Goal: Task Accomplishment & Management: Complete application form

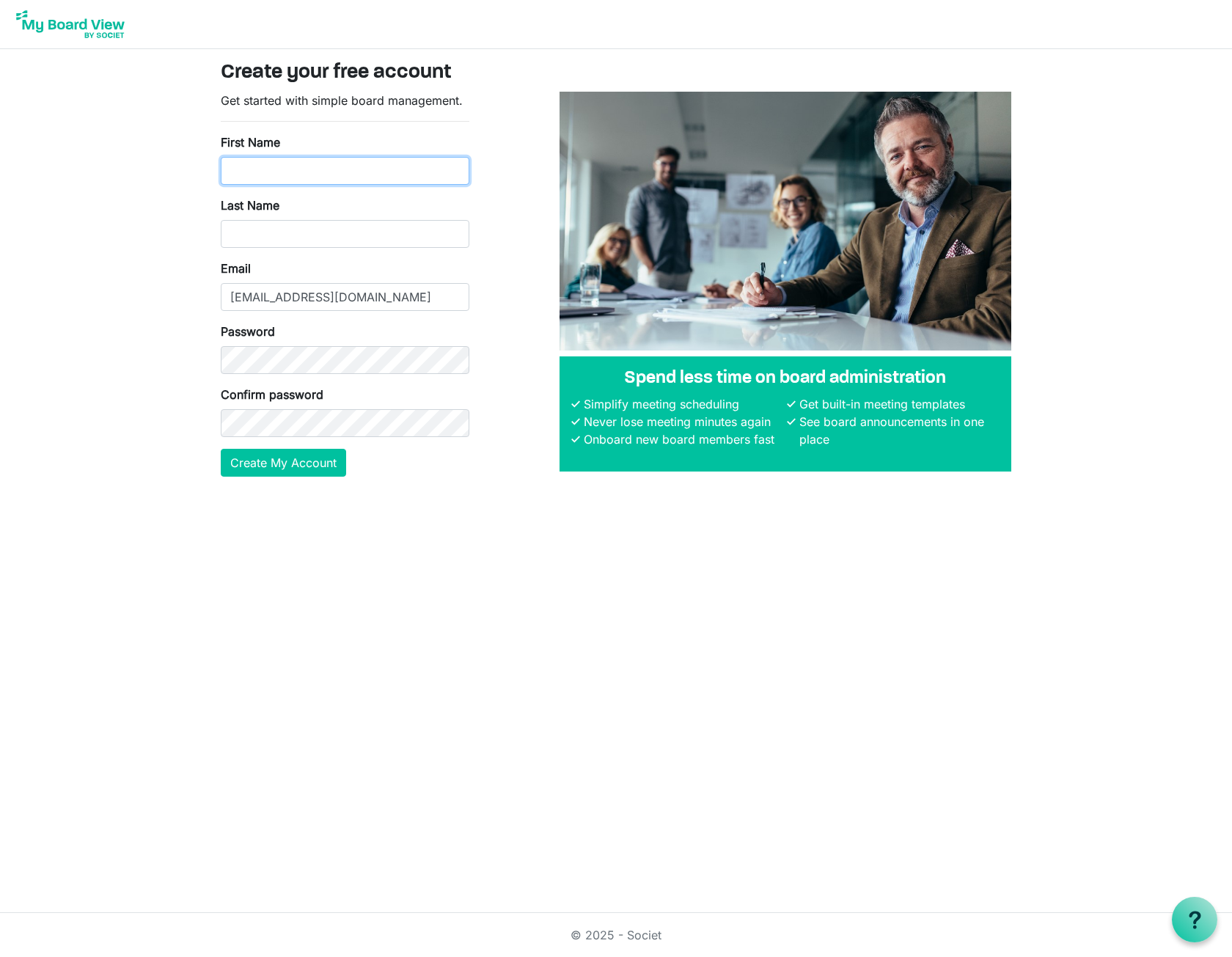
click at [272, 168] on input "First Name" at bounding box center [345, 171] width 249 height 28
type input "Test"
type input "User"
click at [255, 464] on button "Create My Account" at bounding box center [283, 462] width 125 height 28
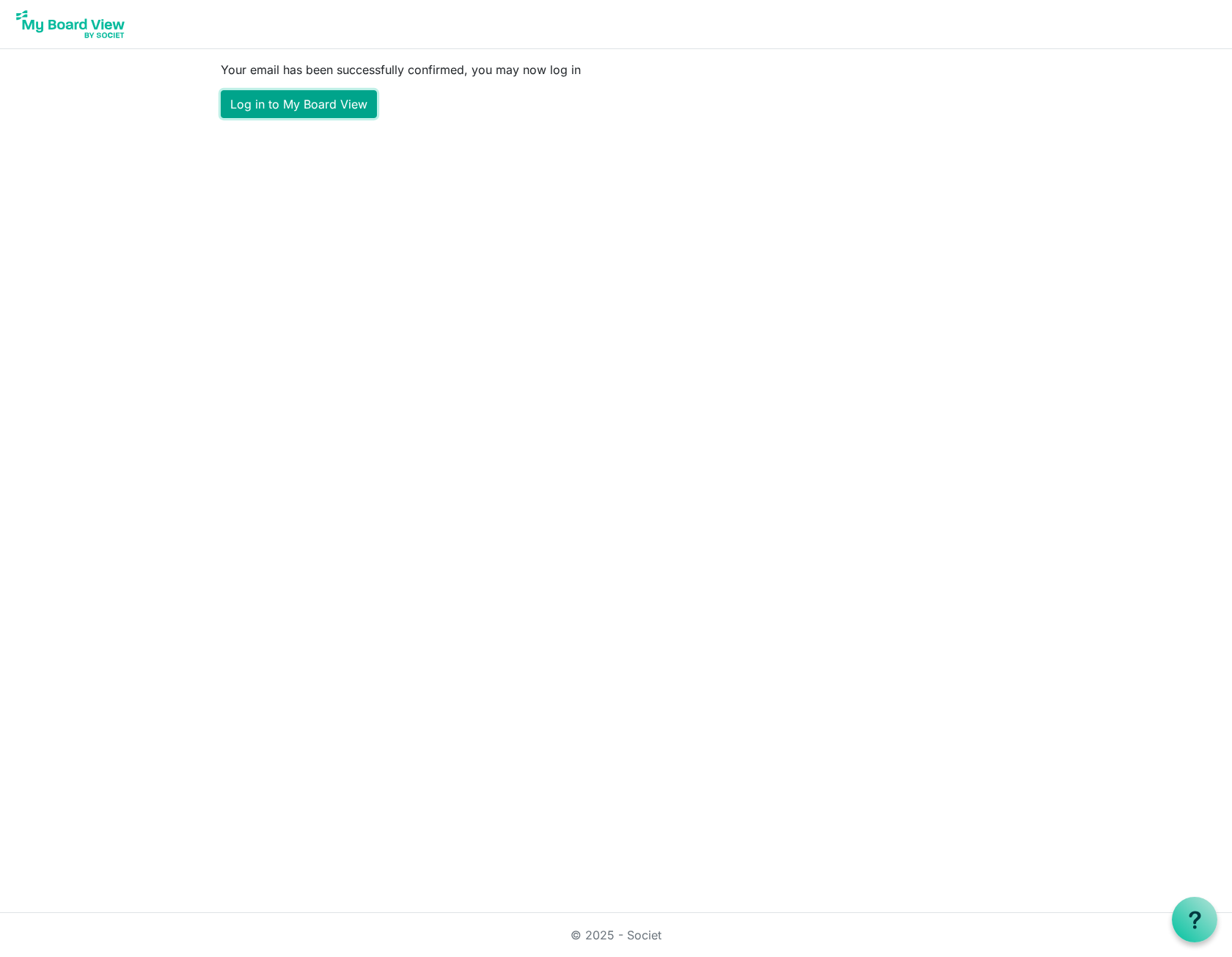
click at [305, 111] on link "Log in to My Board View" at bounding box center [298, 104] width 156 height 28
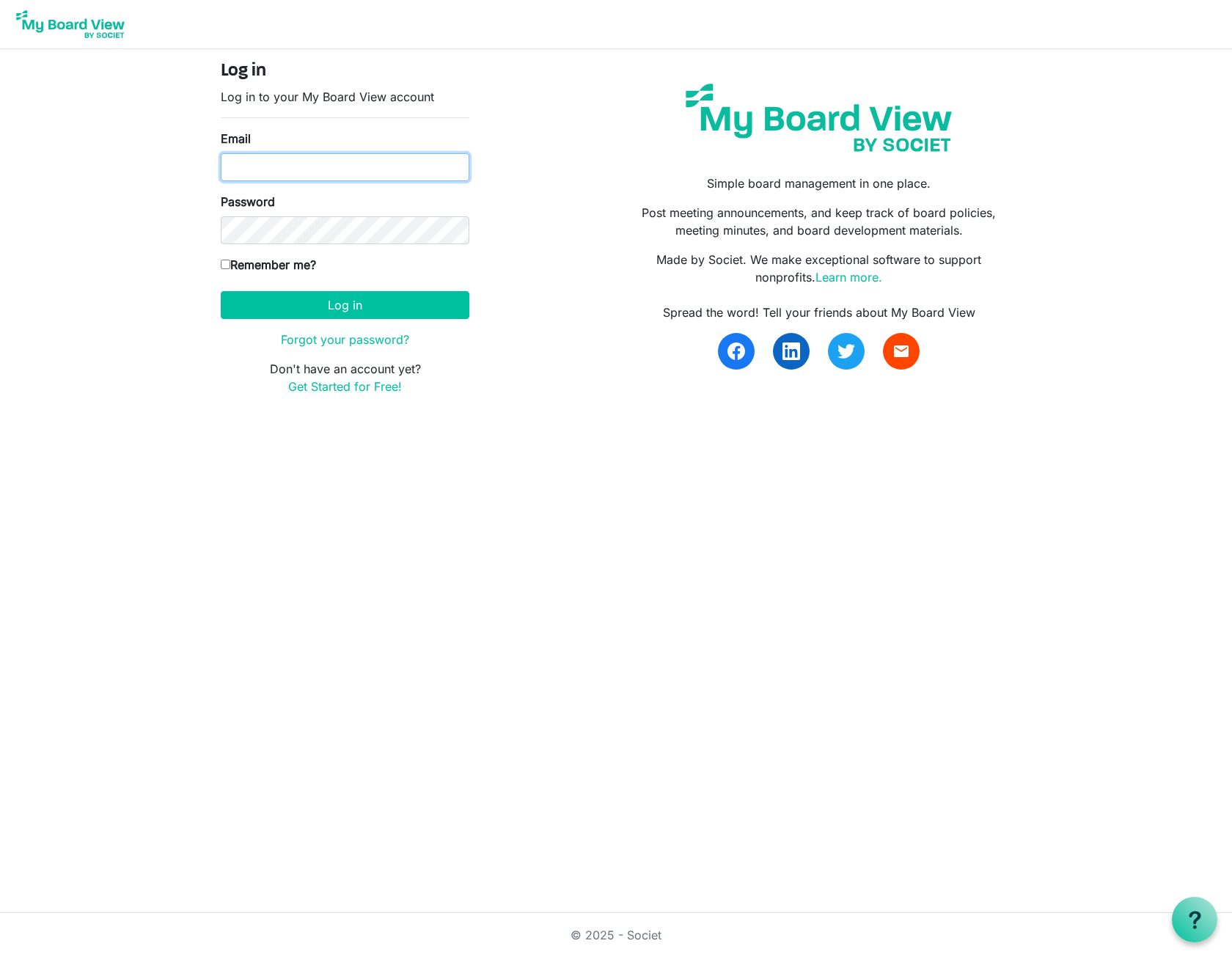
click at [334, 170] on input "Email" at bounding box center [345, 167] width 249 height 28
type input "kyleyoung1181@gmail.com"
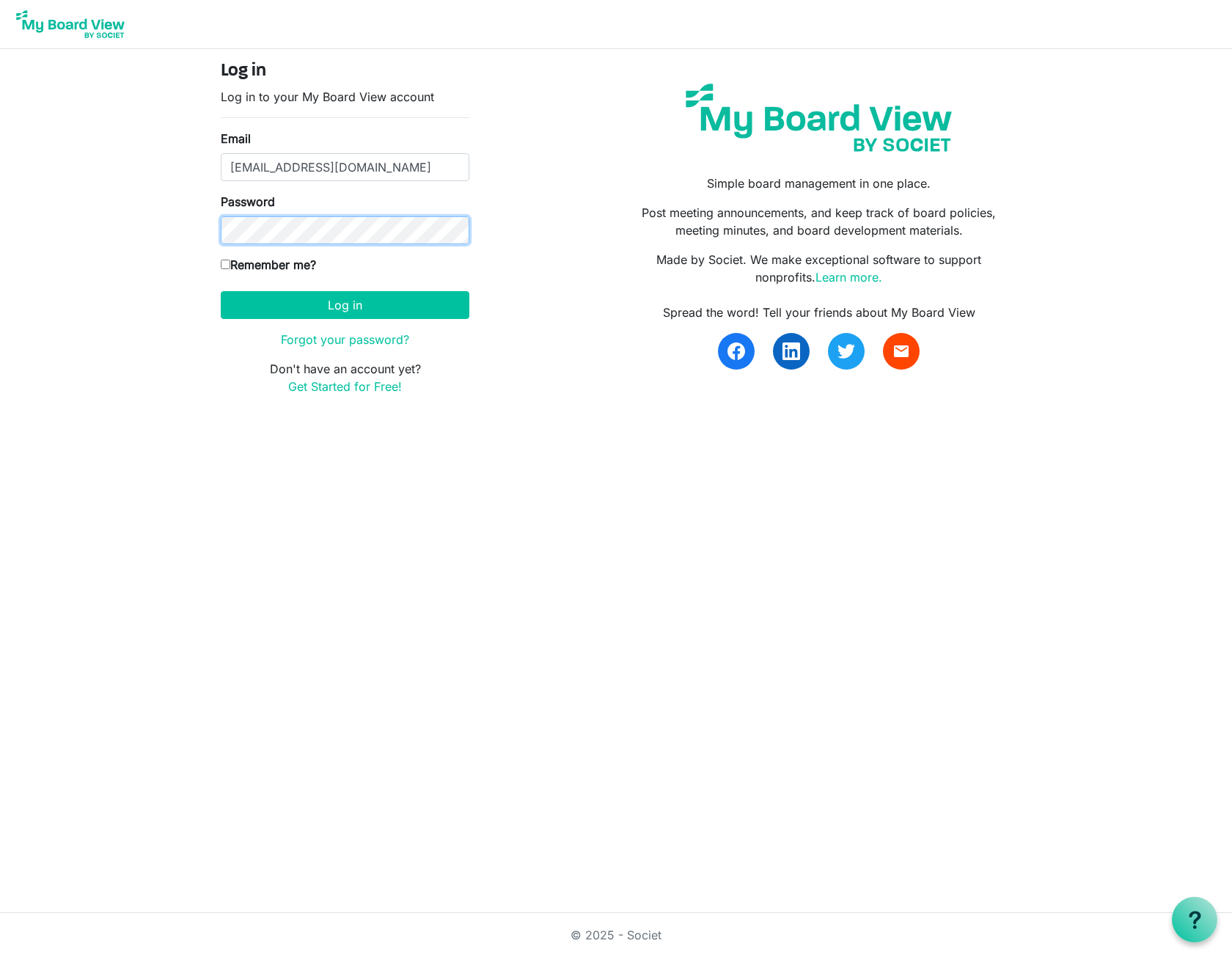
click at [220, 291] on button "Log in" at bounding box center [345, 305] width 249 height 28
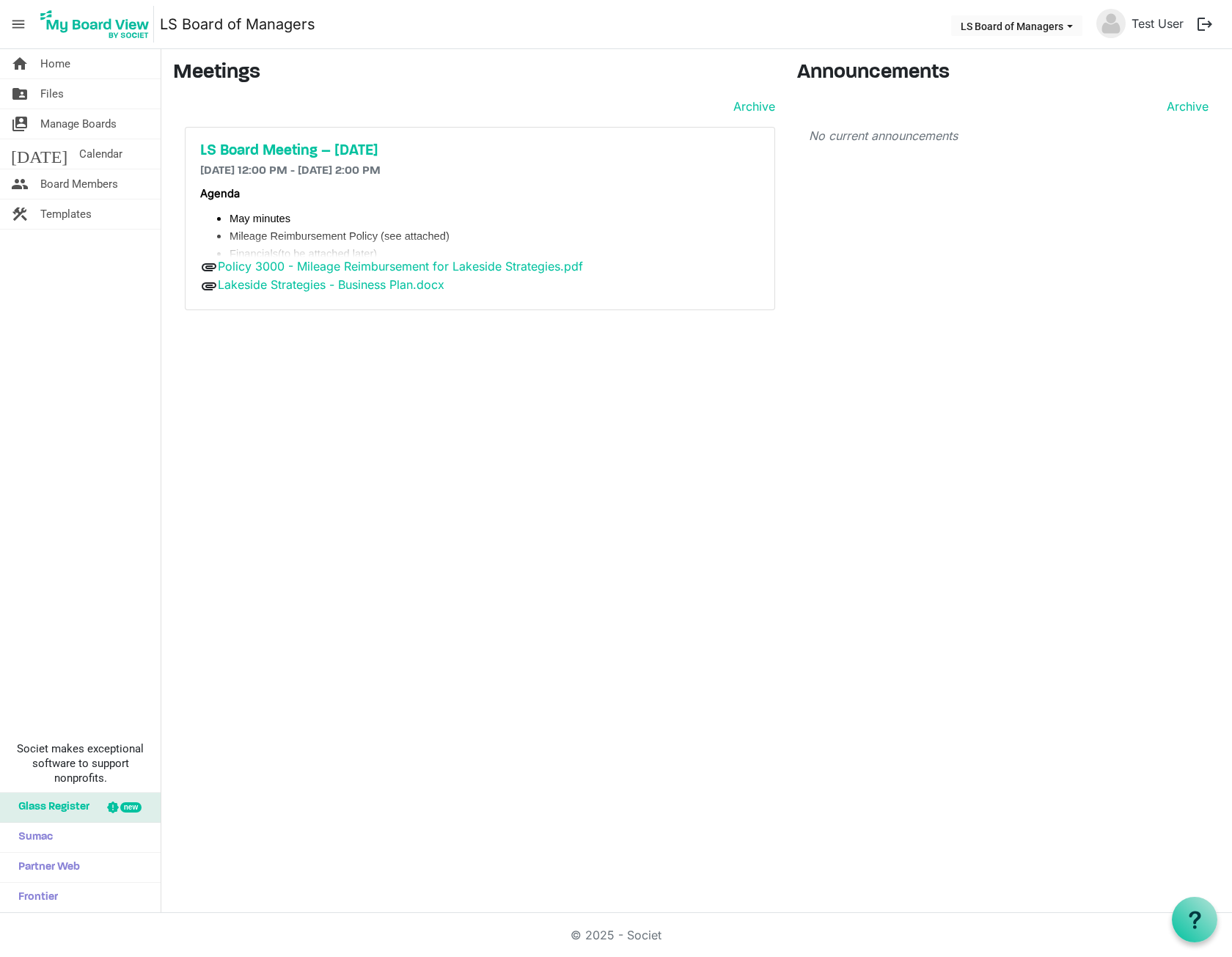
click at [897, 136] on p "No current announcements" at bounding box center [1009, 135] width 400 height 18
click at [79, 155] on span "Calendar" at bounding box center [101, 154] width 43 height 29
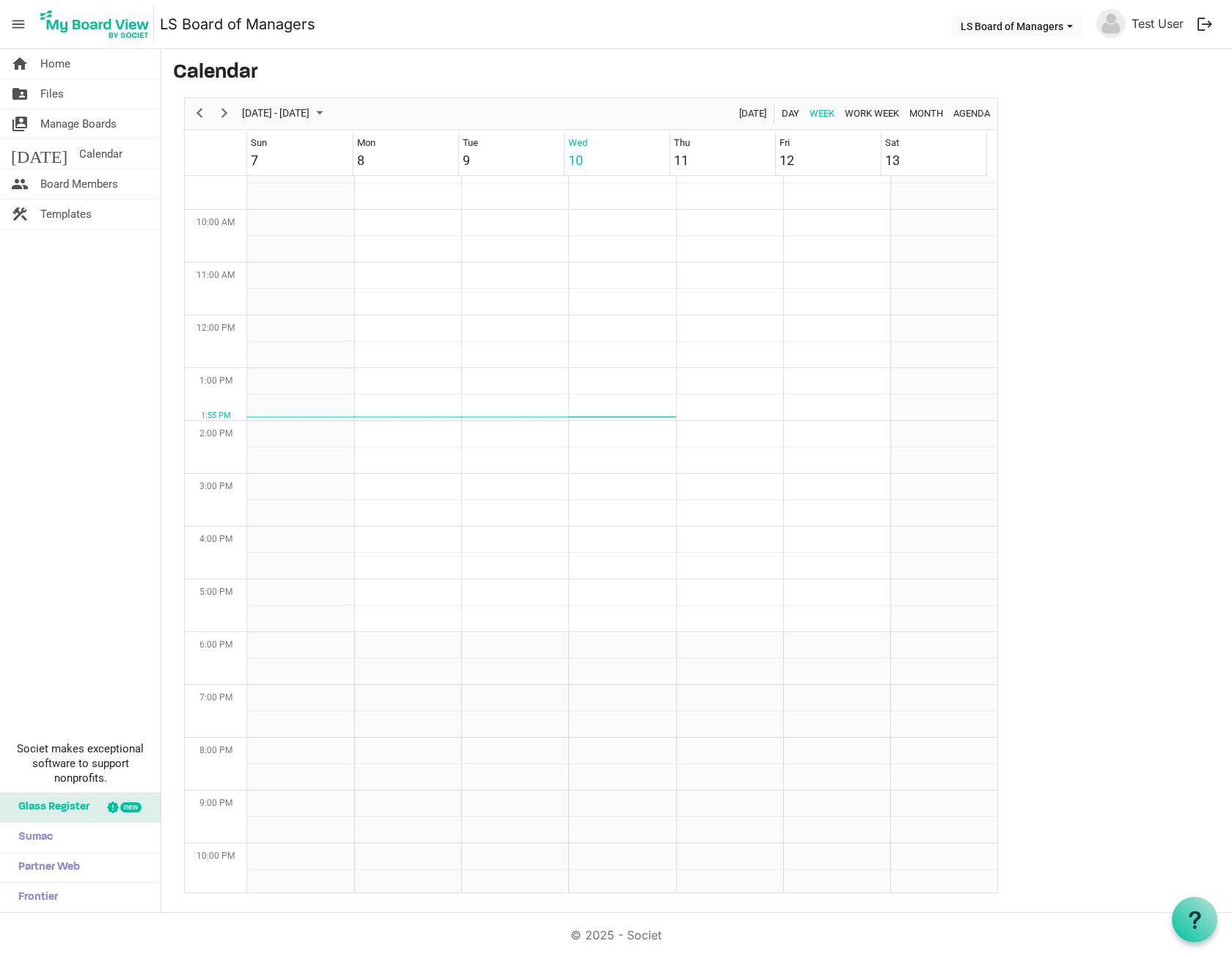
scroll to position [402, 0]
click at [922, 111] on span "Month" at bounding box center [926, 114] width 37 height 18
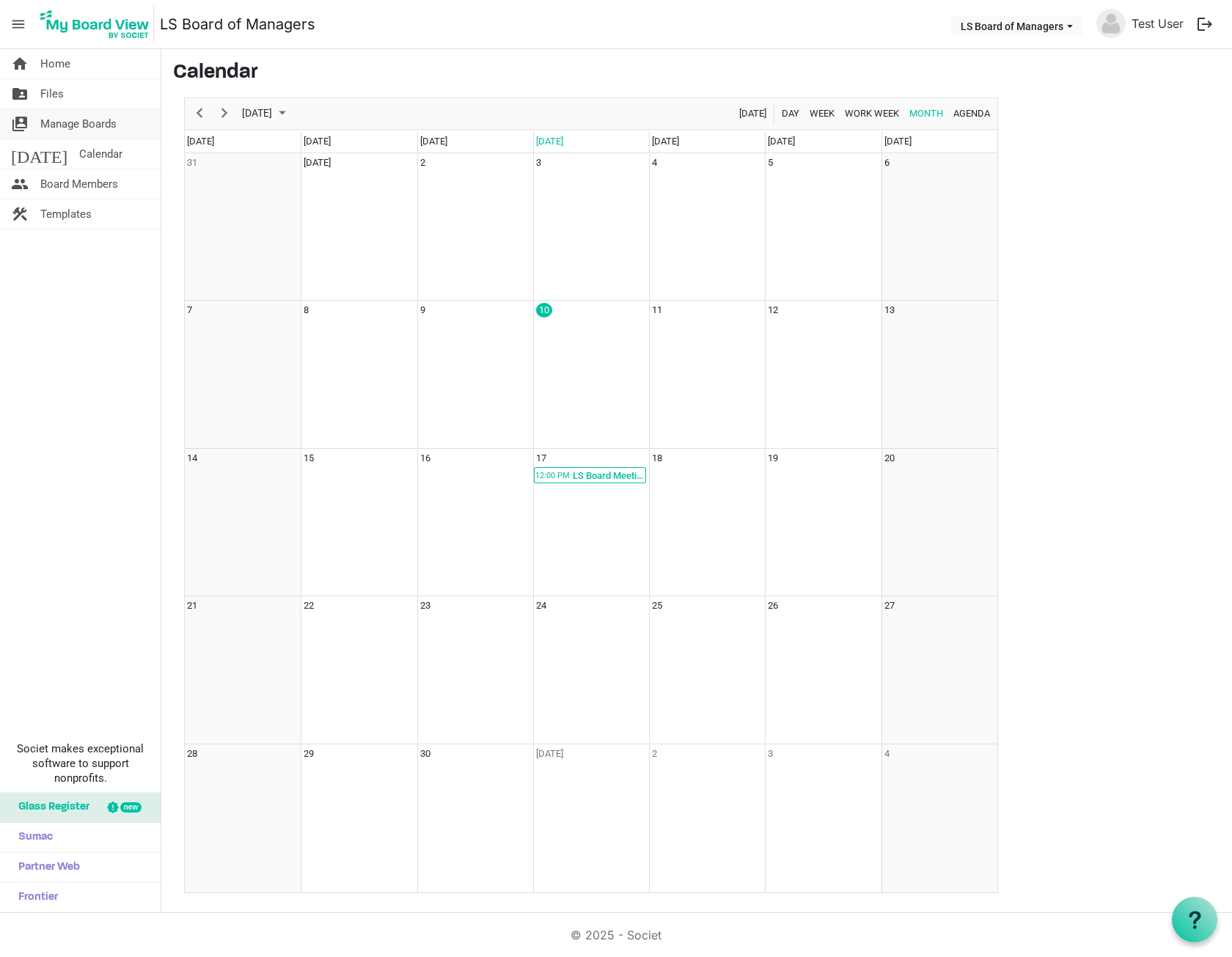
click at [101, 124] on span "Manage Boards" at bounding box center [79, 124] width 76 height 29
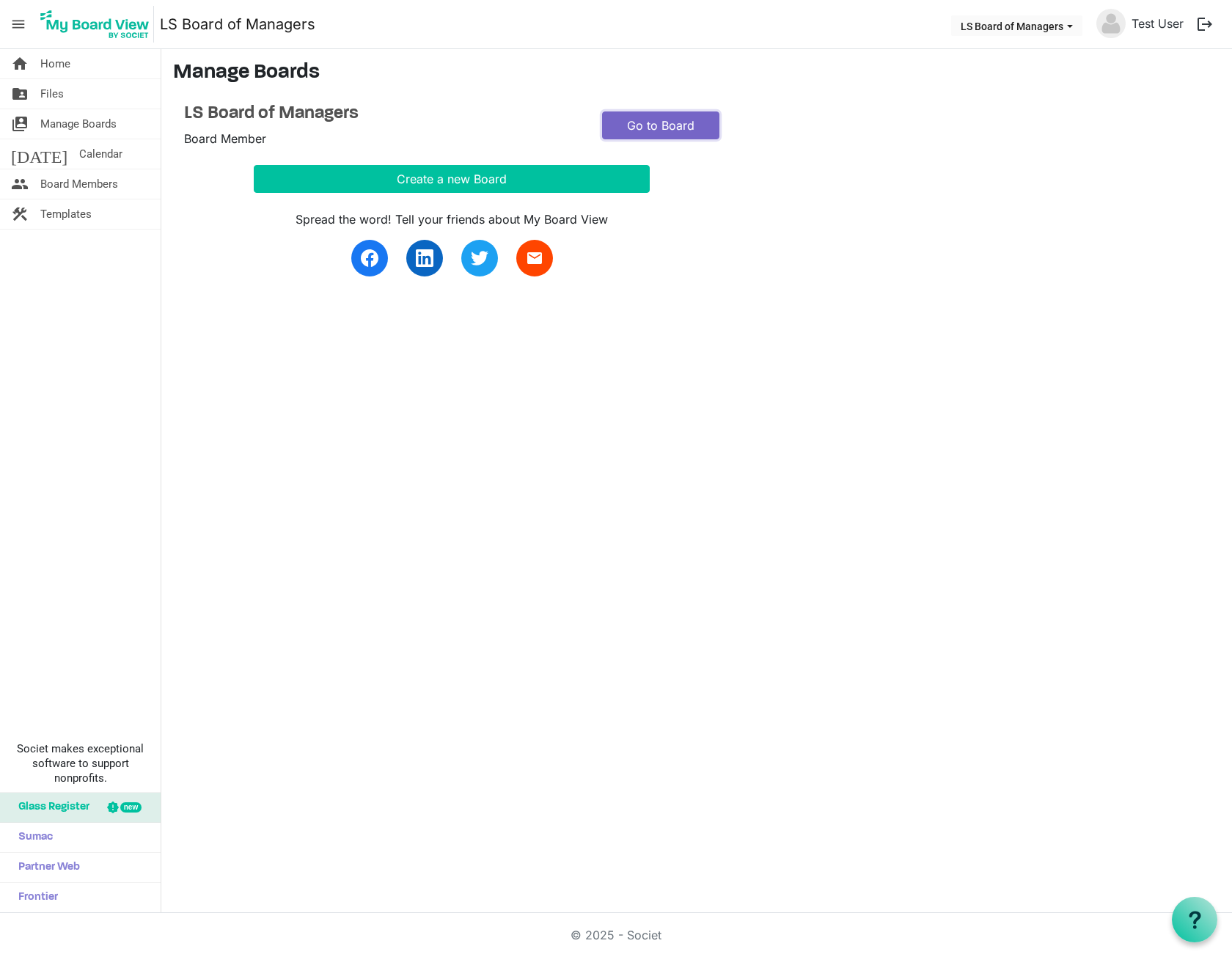
click at [696, 117] on link "Go to Board" at bounding box center [661, 125] width 117 height 28
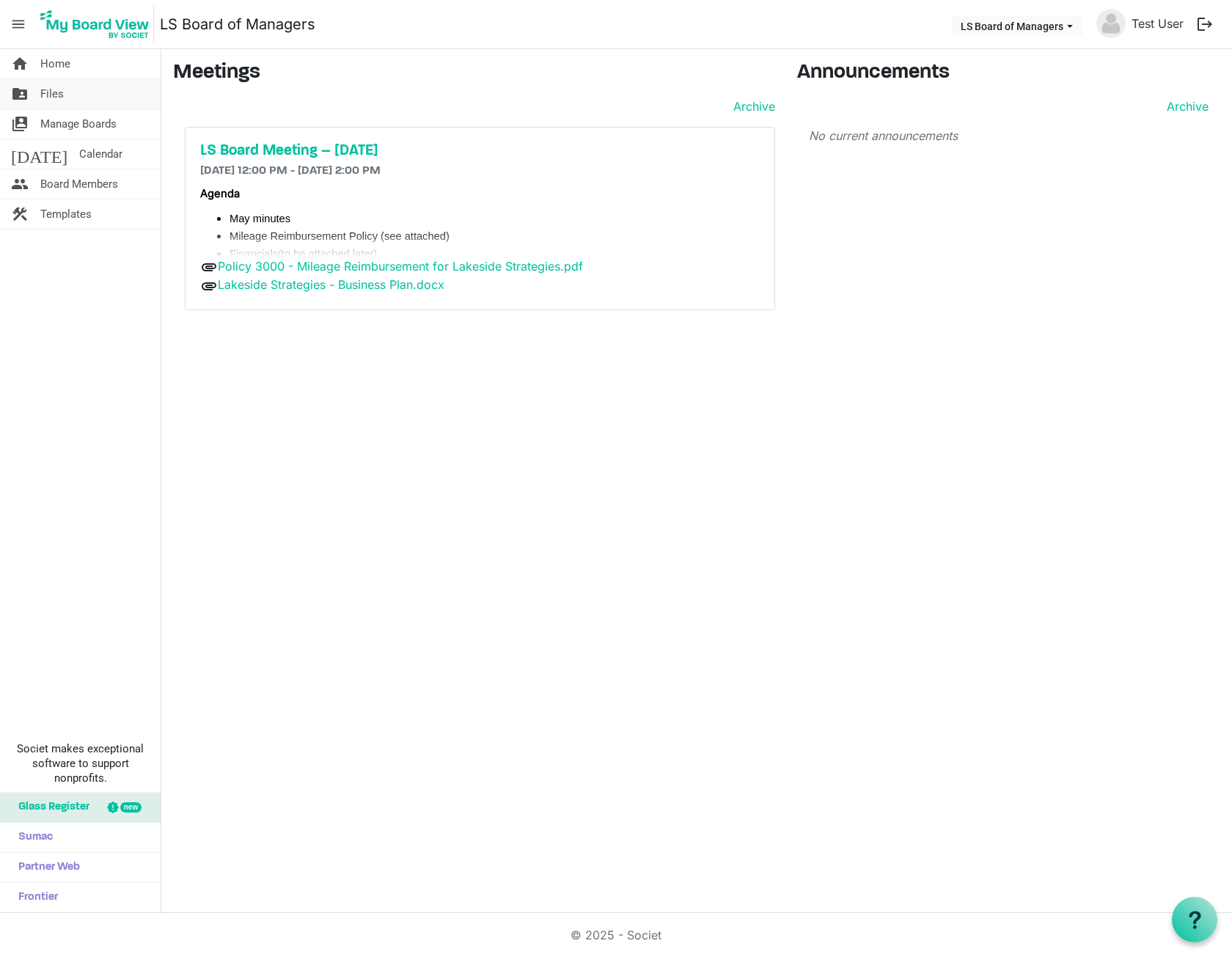
click at [60, 92] on span "Files" at bounding box center [52, 94] width 24 height 29
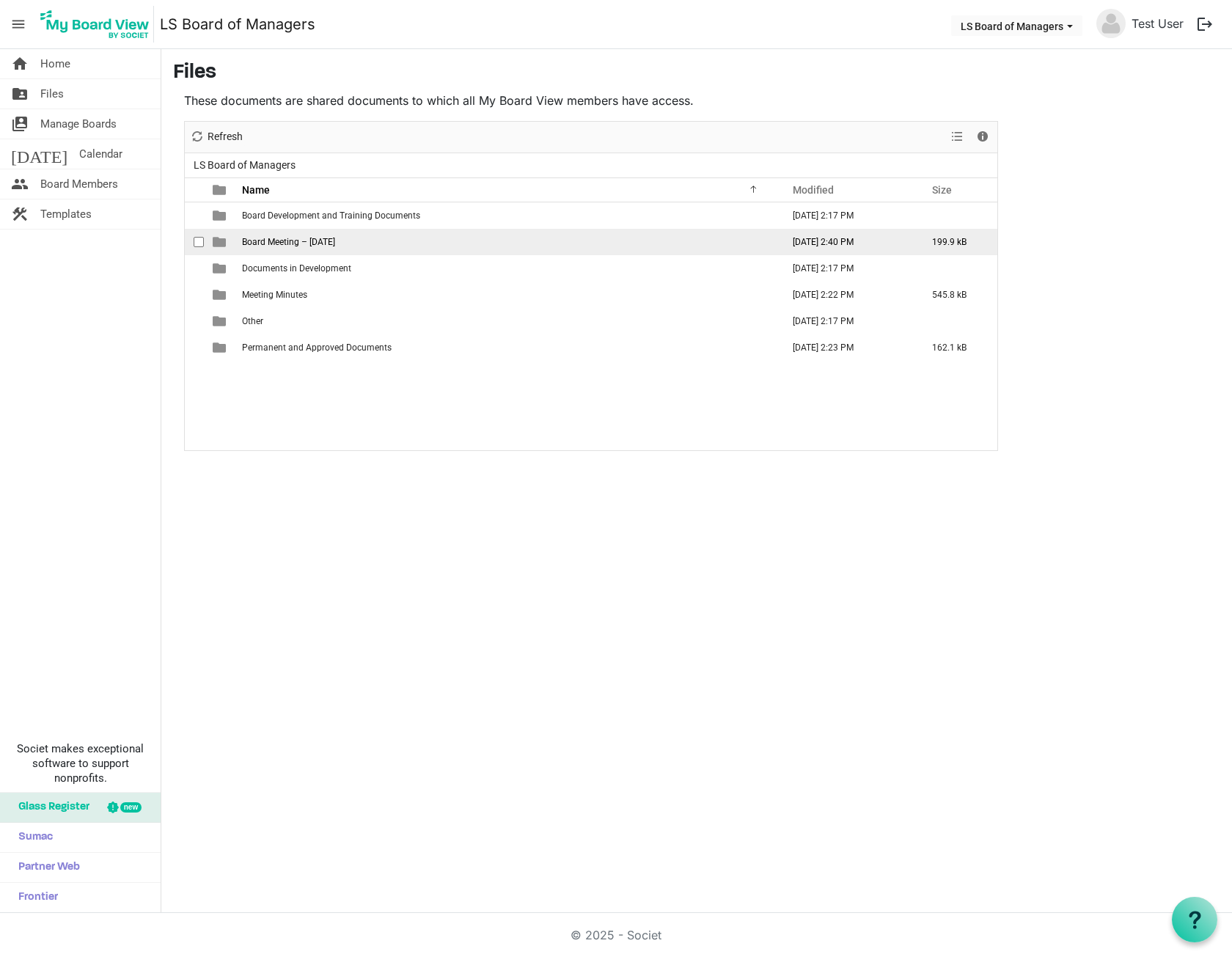
click at [348, 252] on td "Board Meeting – [DATE]" at bounding box center [508, 242] width 540 height 27
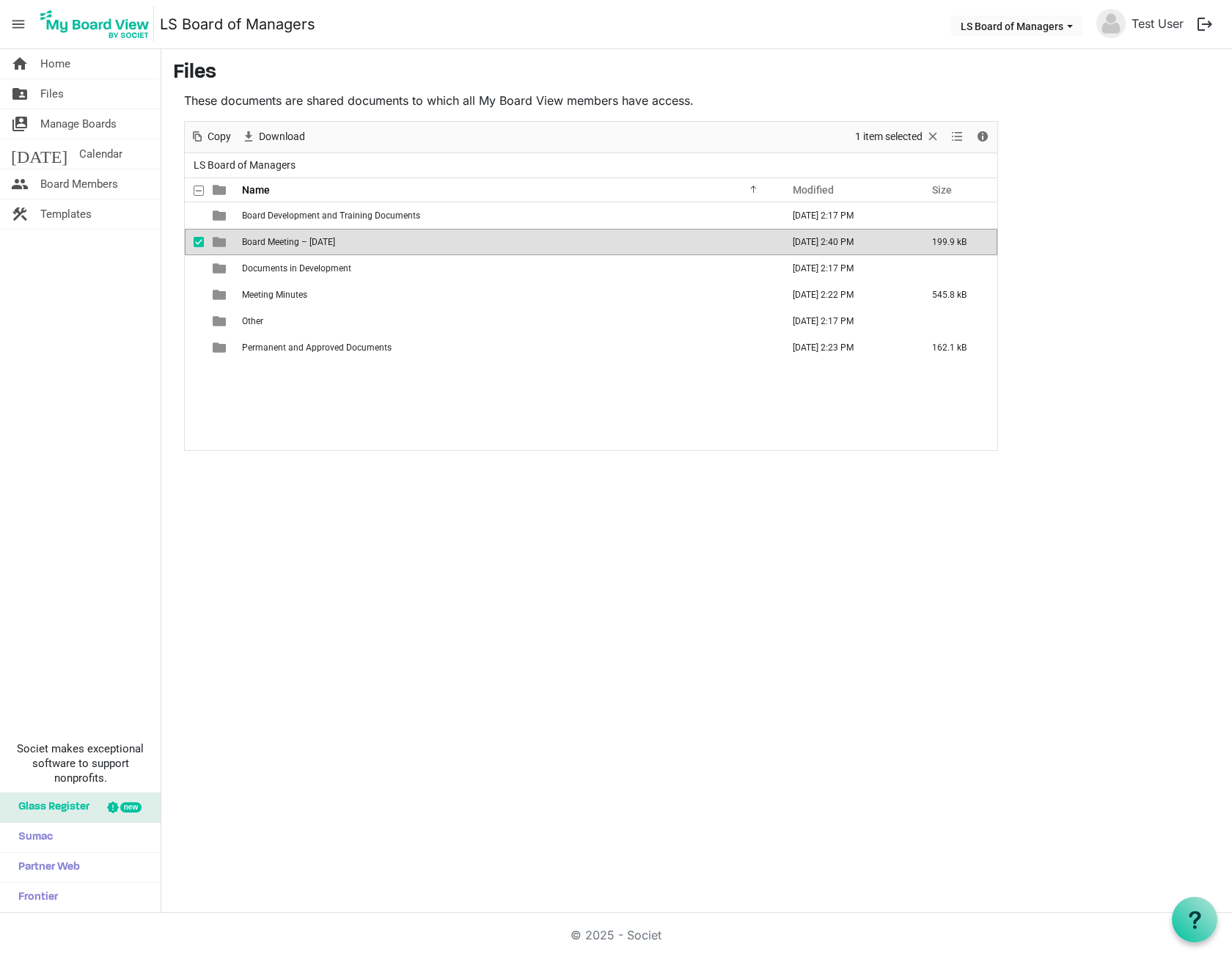
click at [348, 252] on td "Board Meeting – [DATE]" at bounding box center [508, 242] width 540 height 27
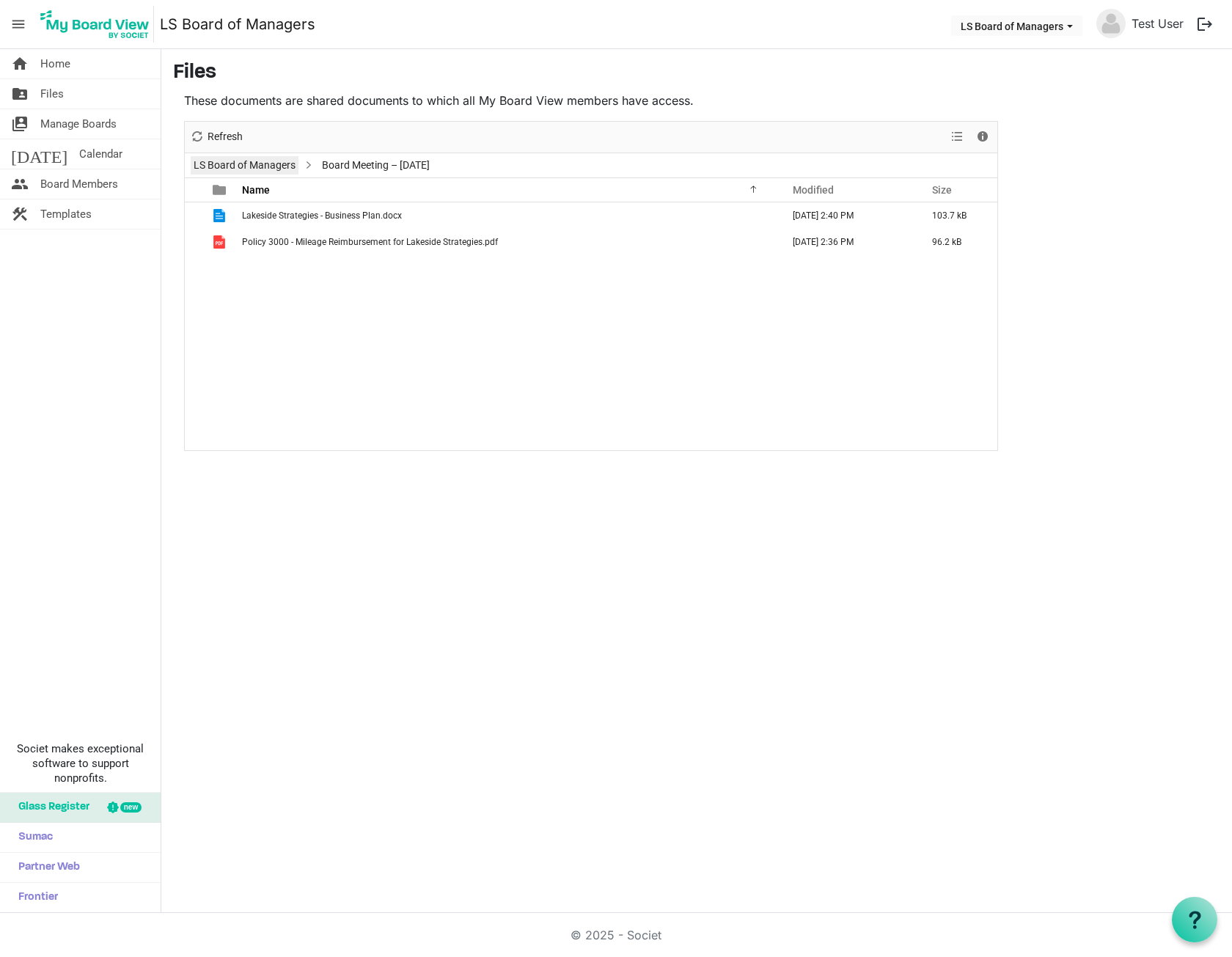
click at [270, 156] on link "LS Board of Managers" at bounding box center [244, 165] width 108 height 18
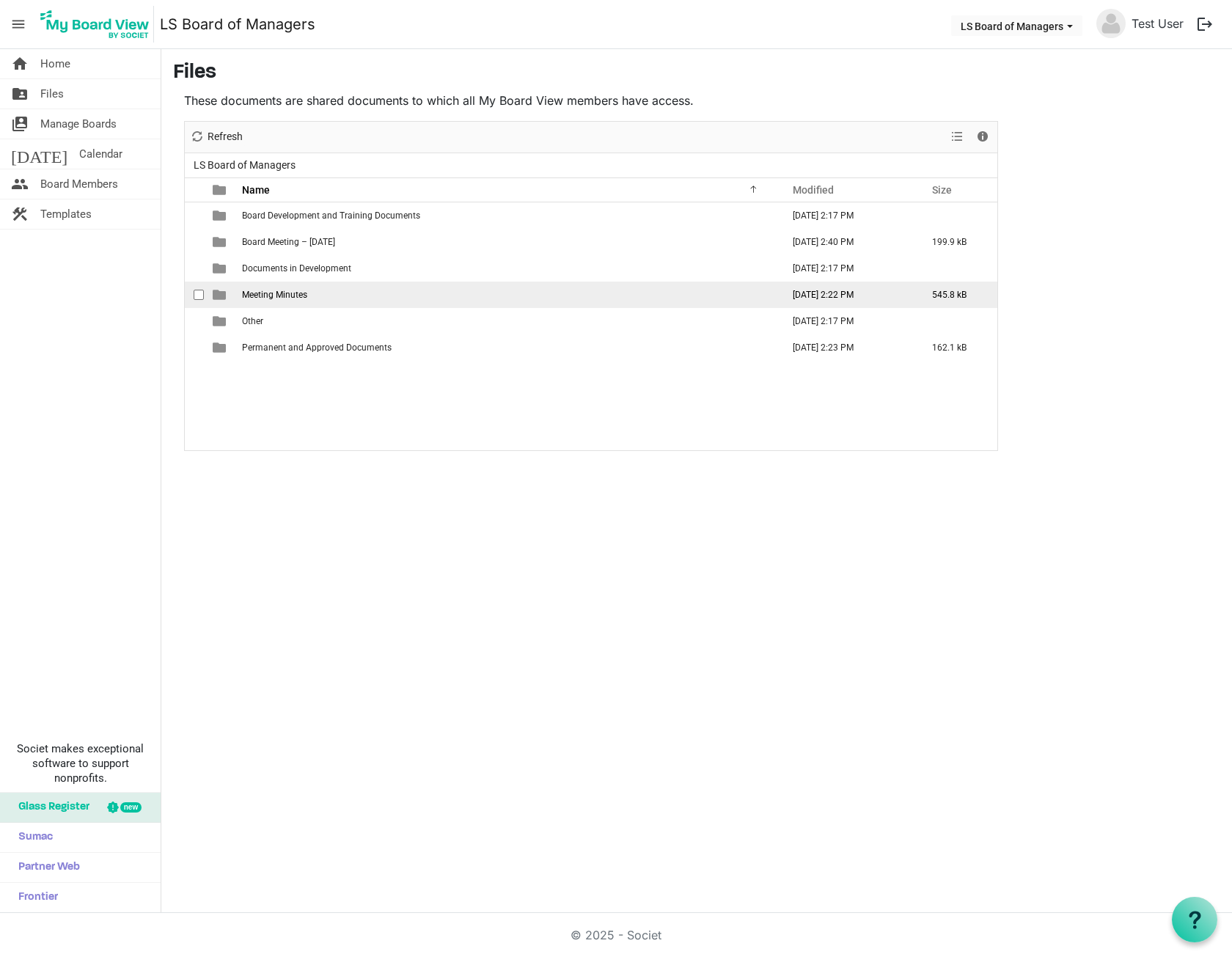
click at [291, 294] on span "Meeting Minutes" at bounding box center [275, 294] width 66 height 10
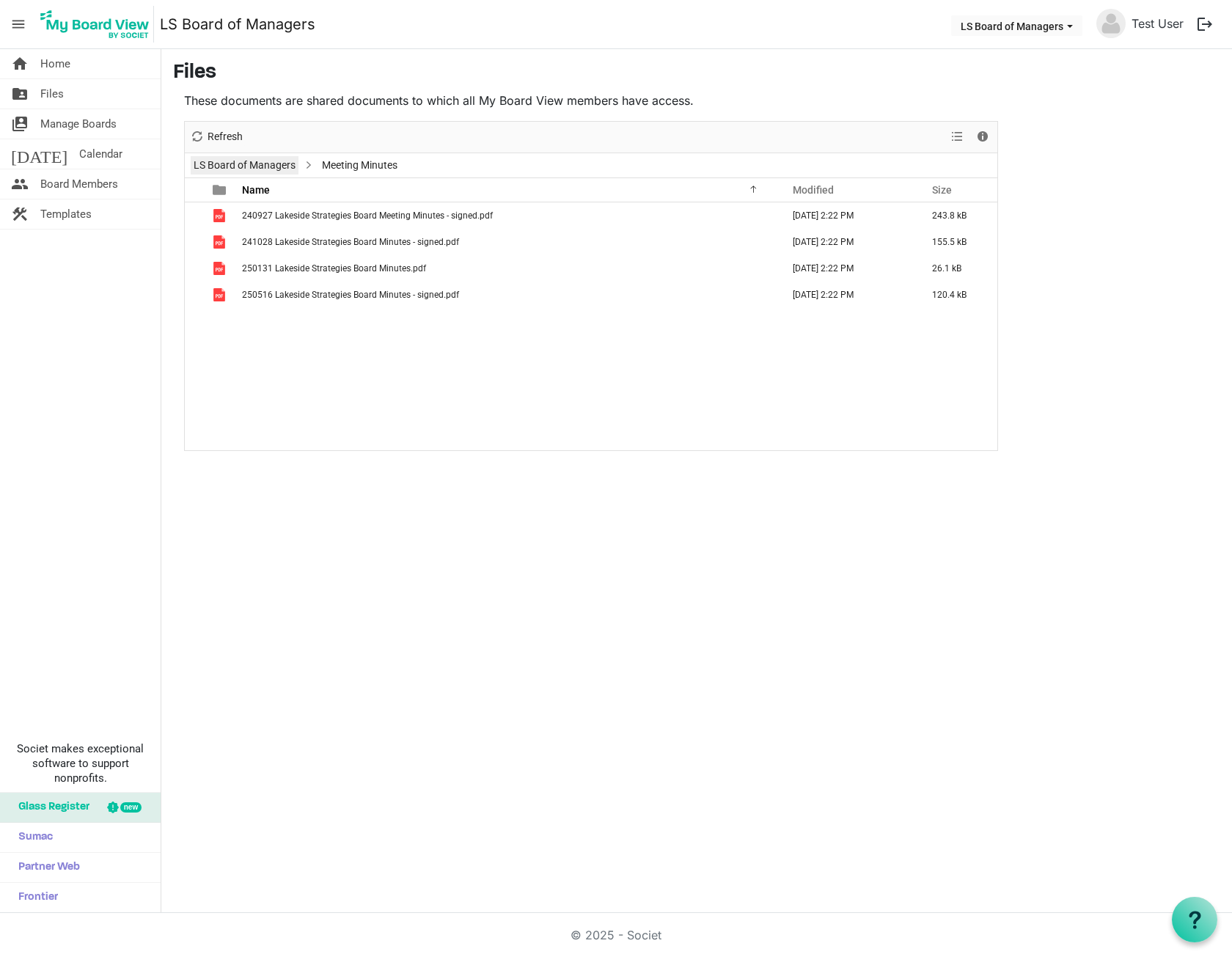
click at [221, 157] on link "LS Board of Managers" at bounding box center [244, 165] width 108 height 18
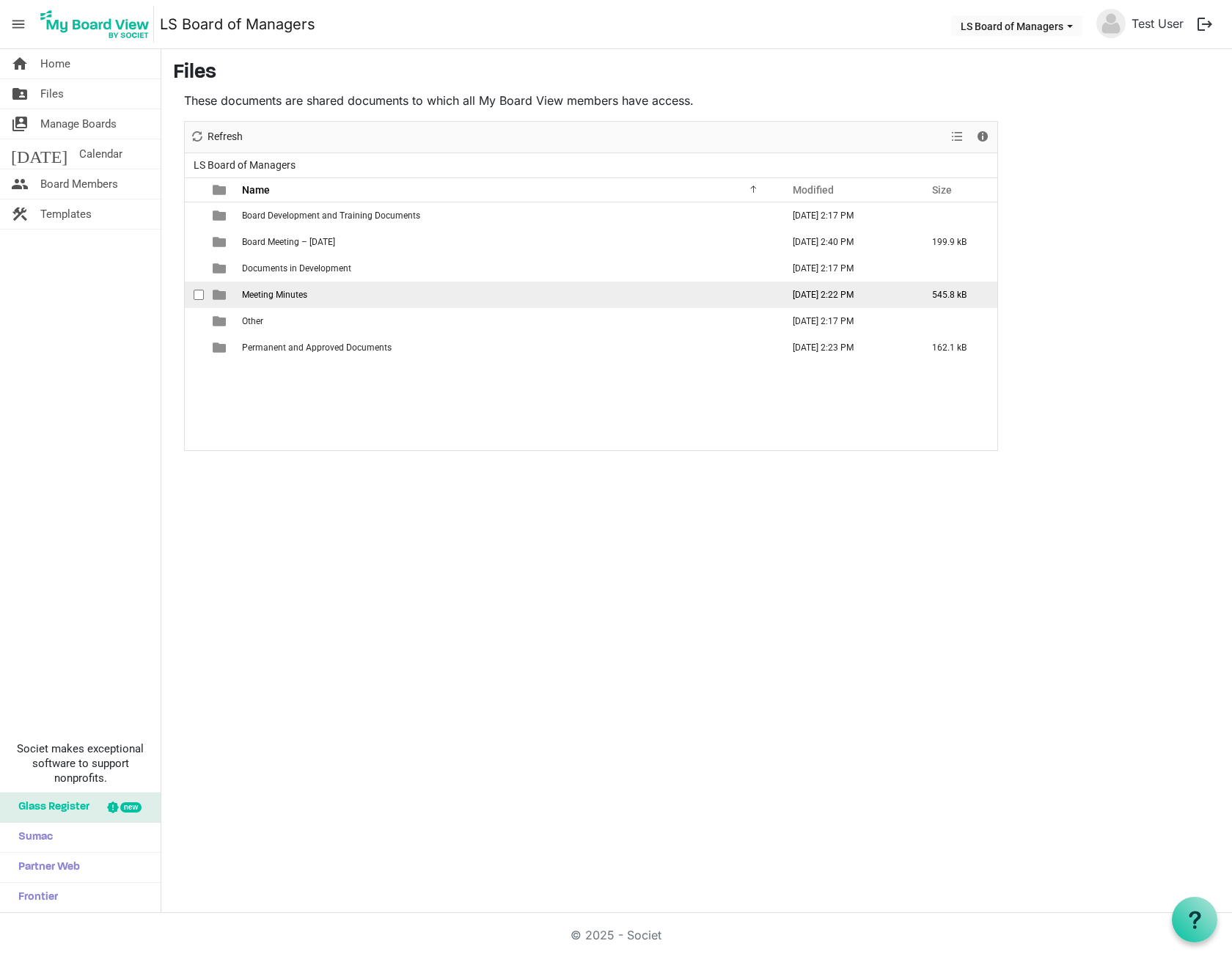
click at [253, 291] on span "Meeting Minutes" at bounding box center [275, 294] width 66 height 10
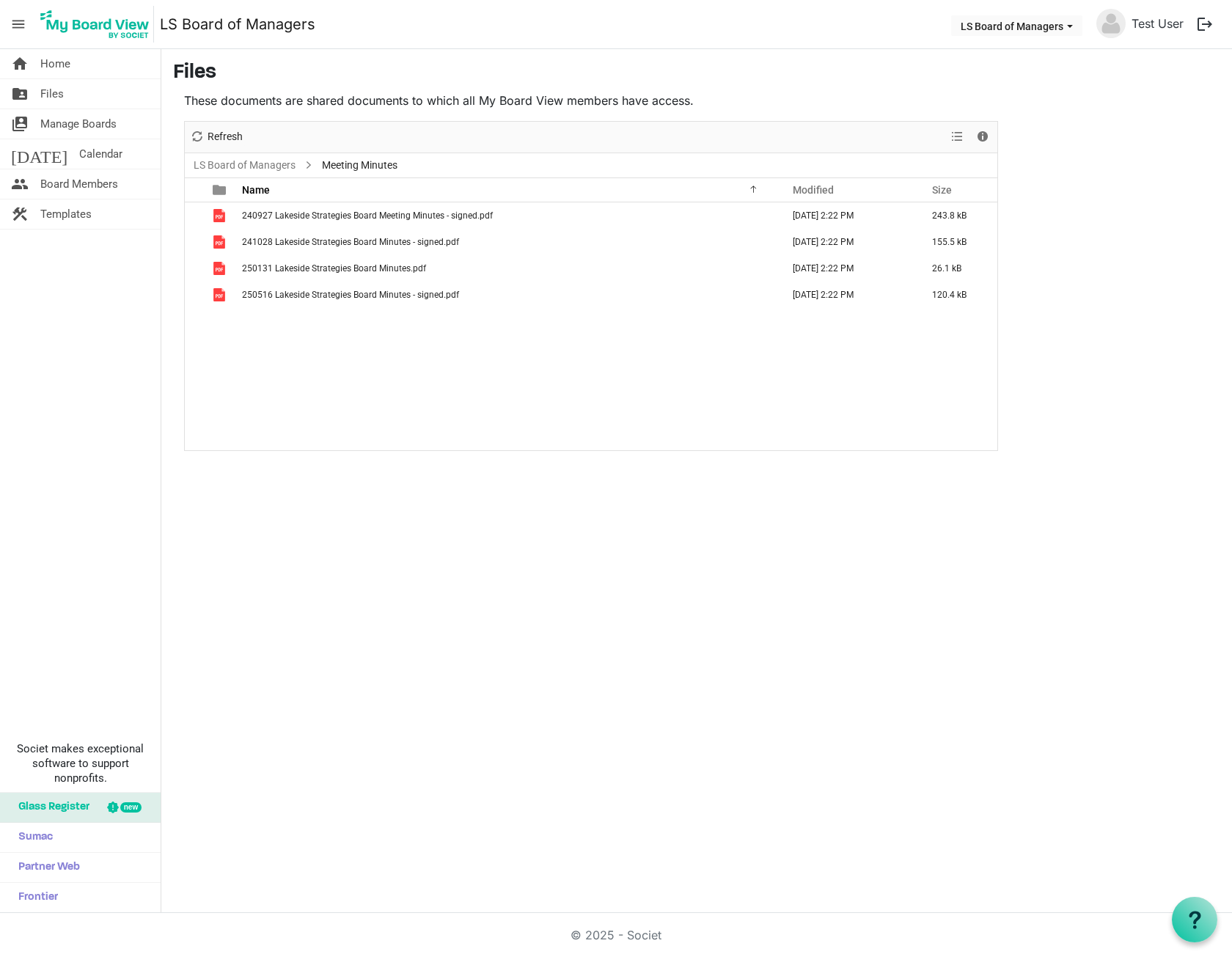
click at [264, 317] on div "240927 Lakeside Strategies Board Meeting Minutes - signed.pdf [DATE] 2:22 PM 24…" at bounding box center [590, 326] width 812 height 248
click at [233, 162] on link "LS Board of Managers" at bounding box center [244, 165] width 108 height 18
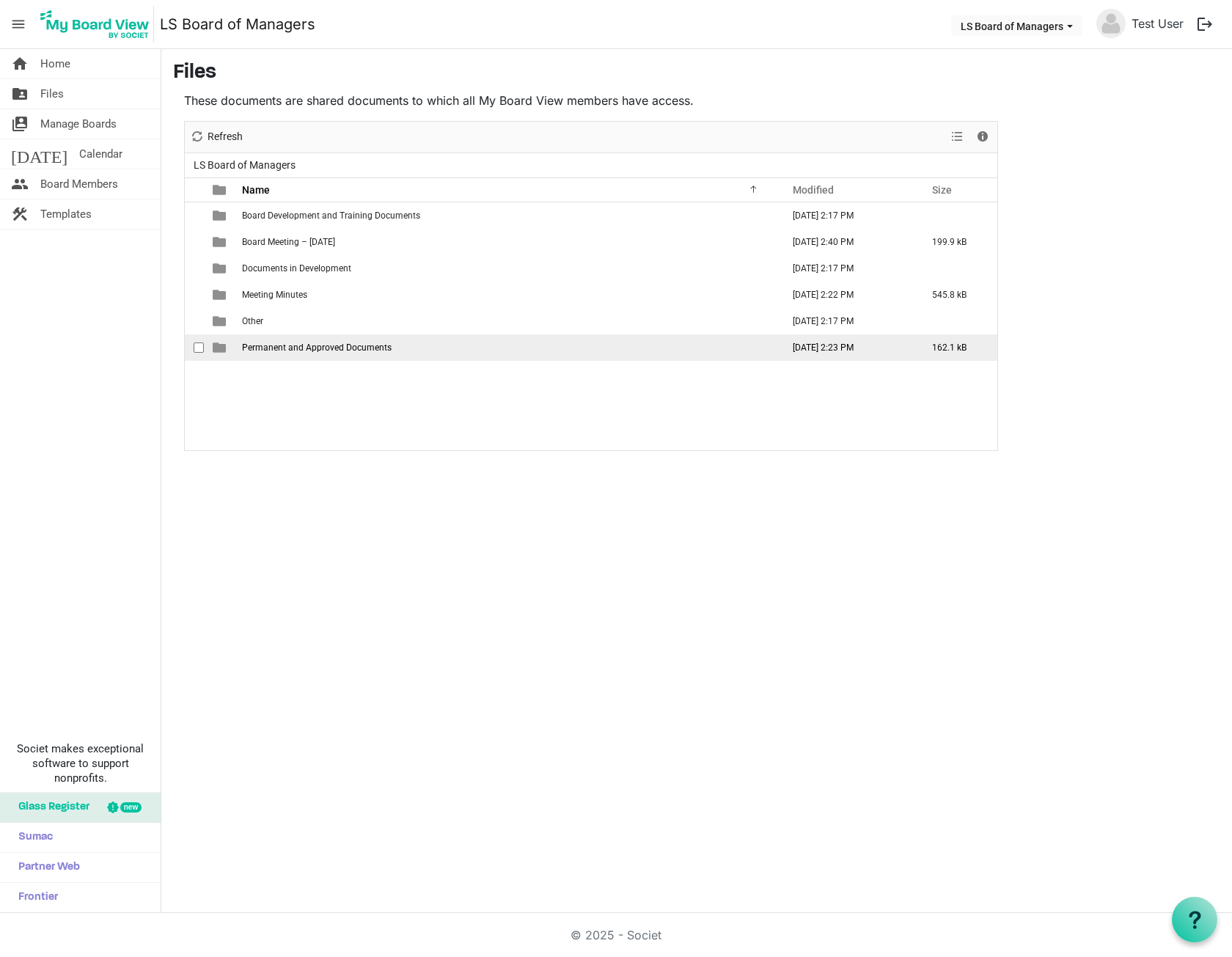
click at [311, 342] on span "Permanent and Approved Documents" at bounding box center [317, 347] width 150 height 10
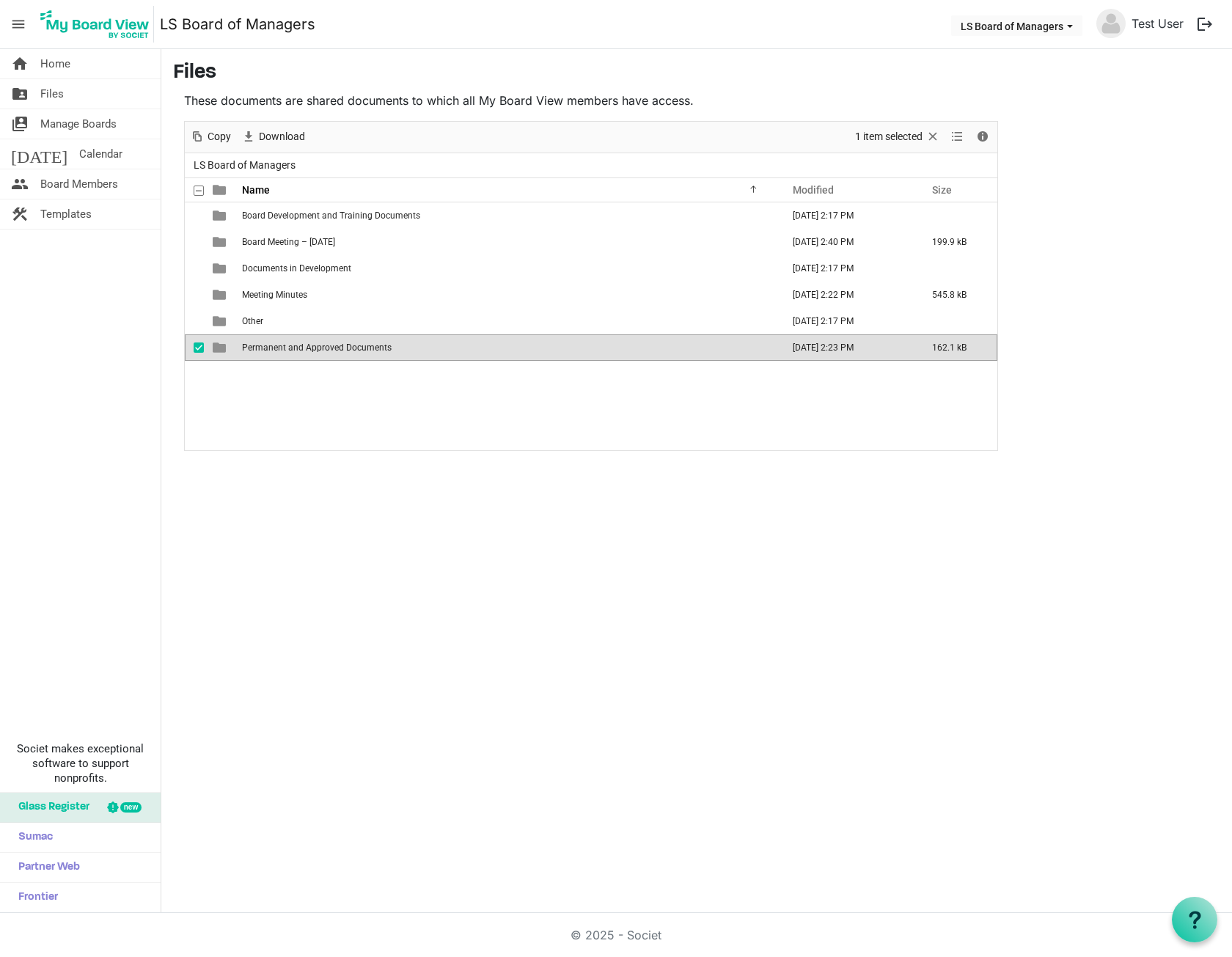
click at [311, 342] on span "Permanent and Approved Documents" at bounding box center [317, 347] width 150 height 10
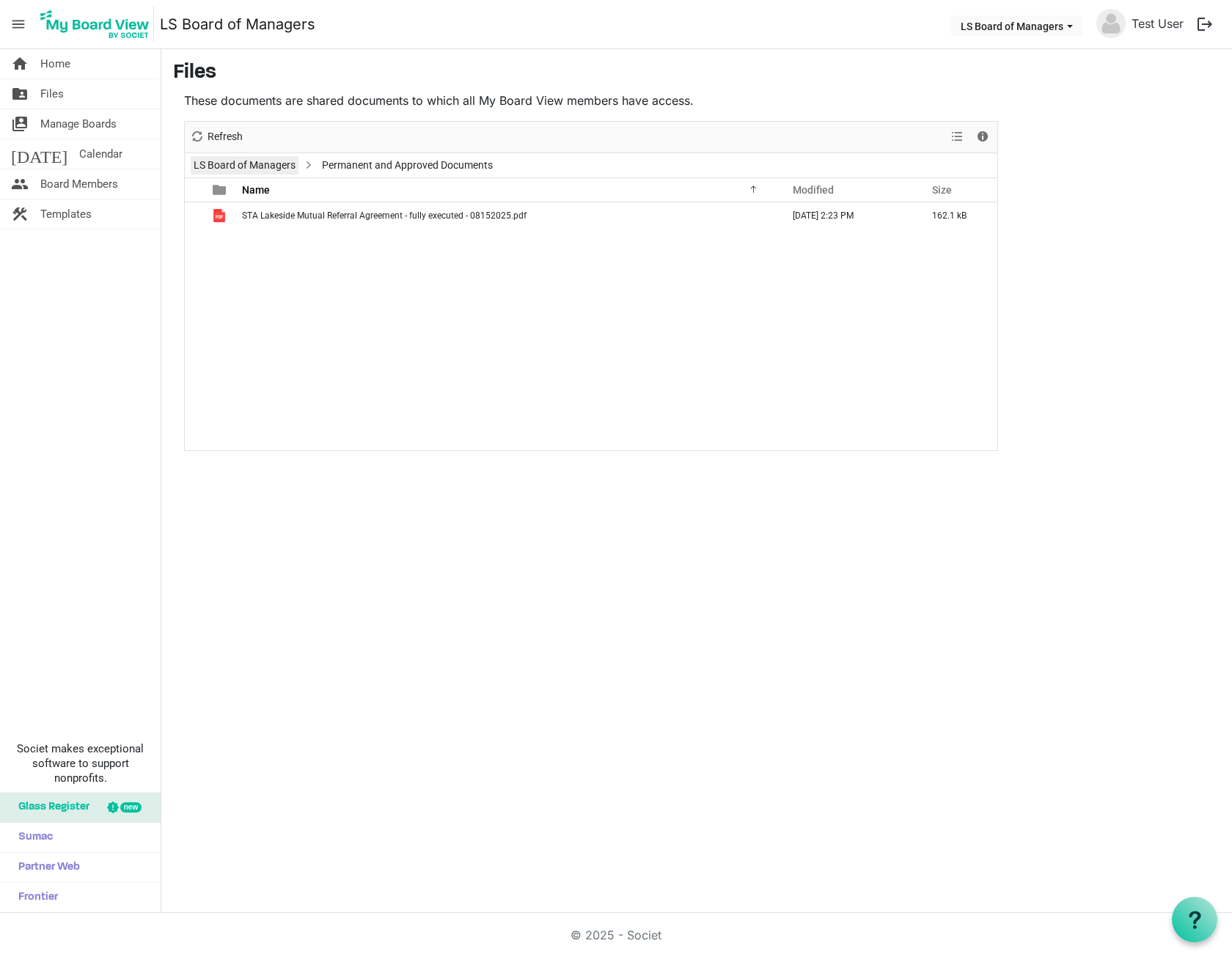
click at [239, 164] on link "LS Board of Managers" at bounding box center [244, 165] width 108 height 18
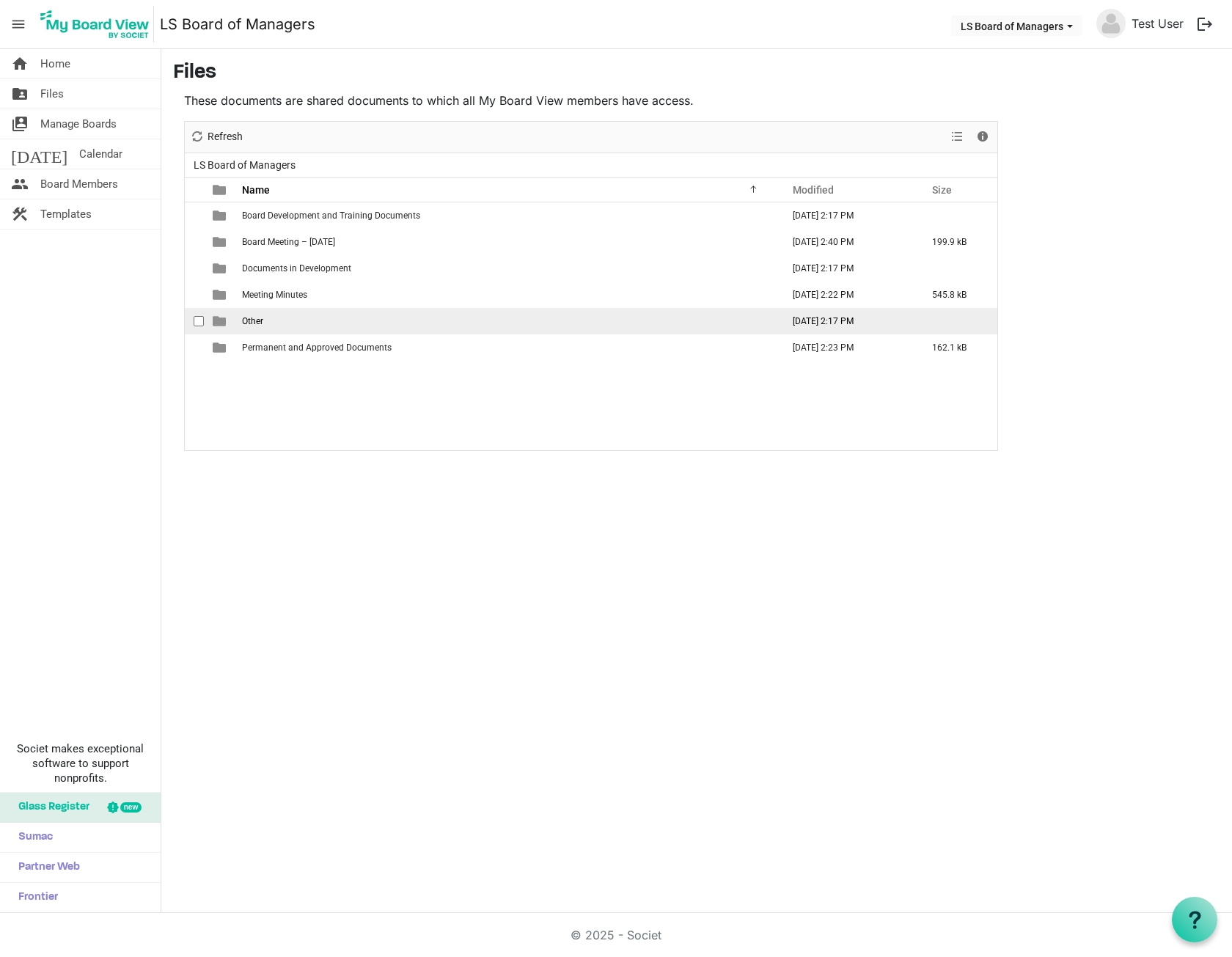
click at [196, 323] on span "checkbox" at bounding box center [198, 320] width 10 height 10
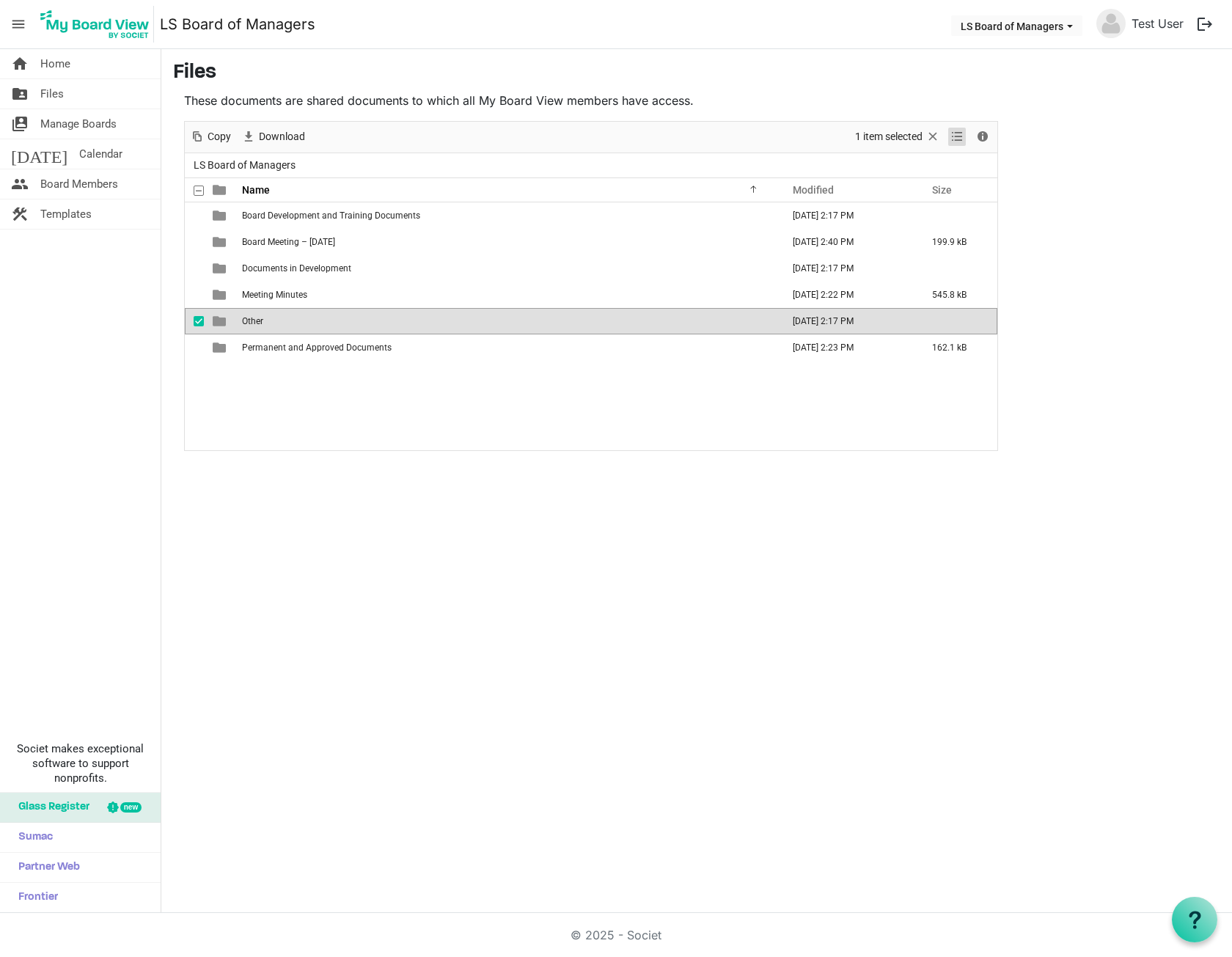
click at [954, 137] on span "View dropdownbutton" at bounding box center [957, 136] width 18 height 18
click at [248, 322] on span "Other" at bounding box center [253, 320] width 21 height 10
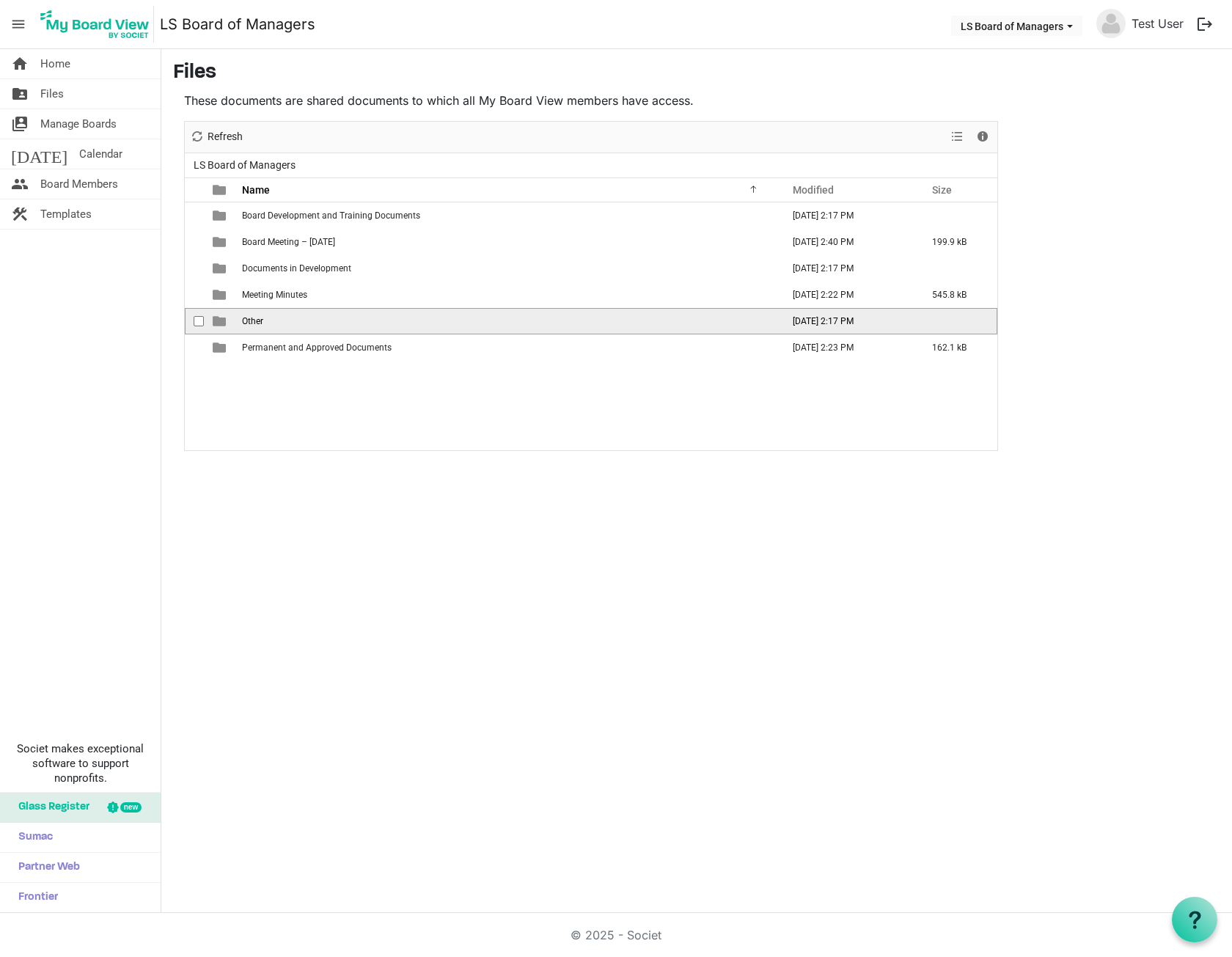
click at [248, 322] on span "Other" at bounding box center [253, 320] width 21 height 10
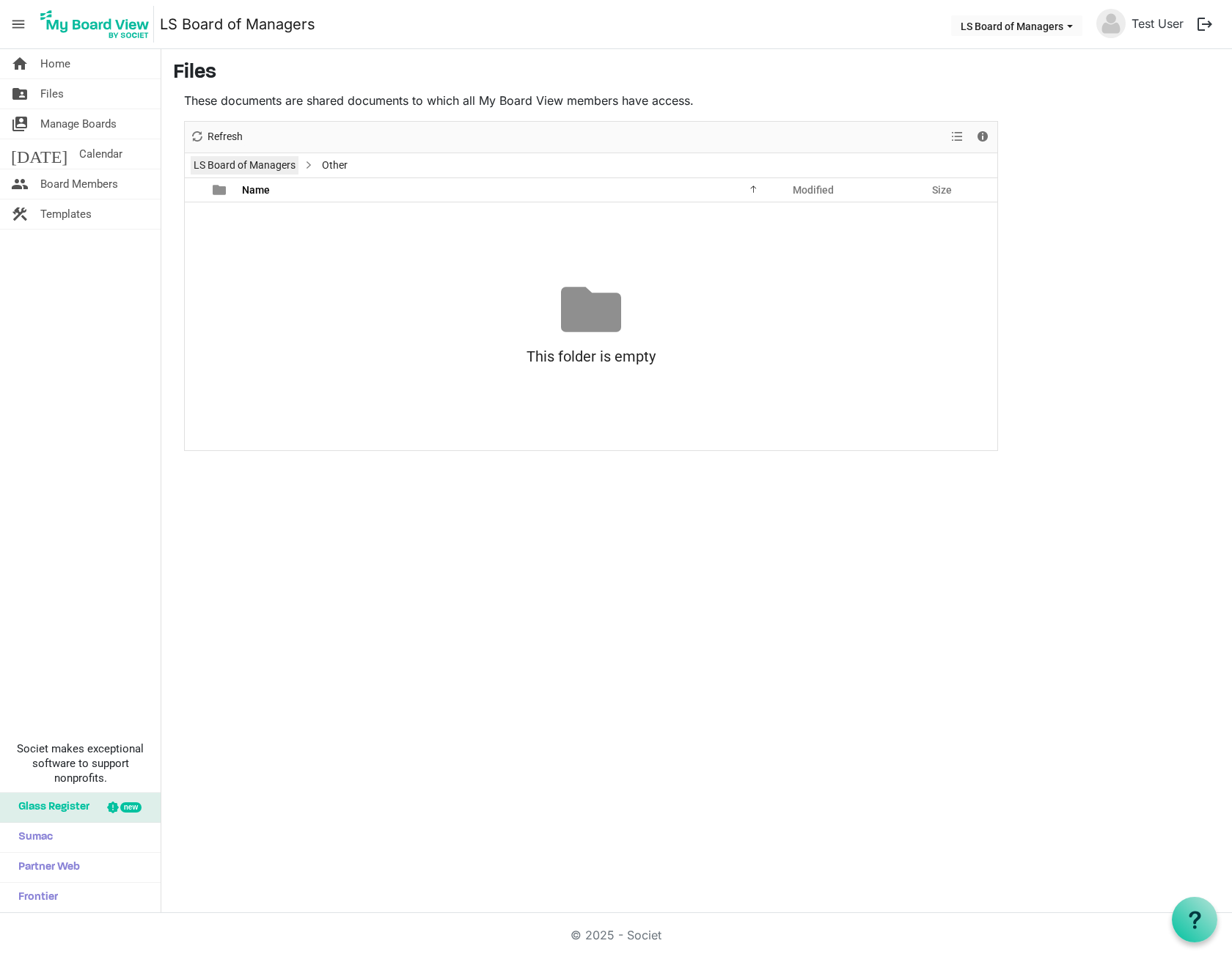
click at [253, 169] on link "LS Board of Managers" at bounding box center [244, 165] width 108 height 18
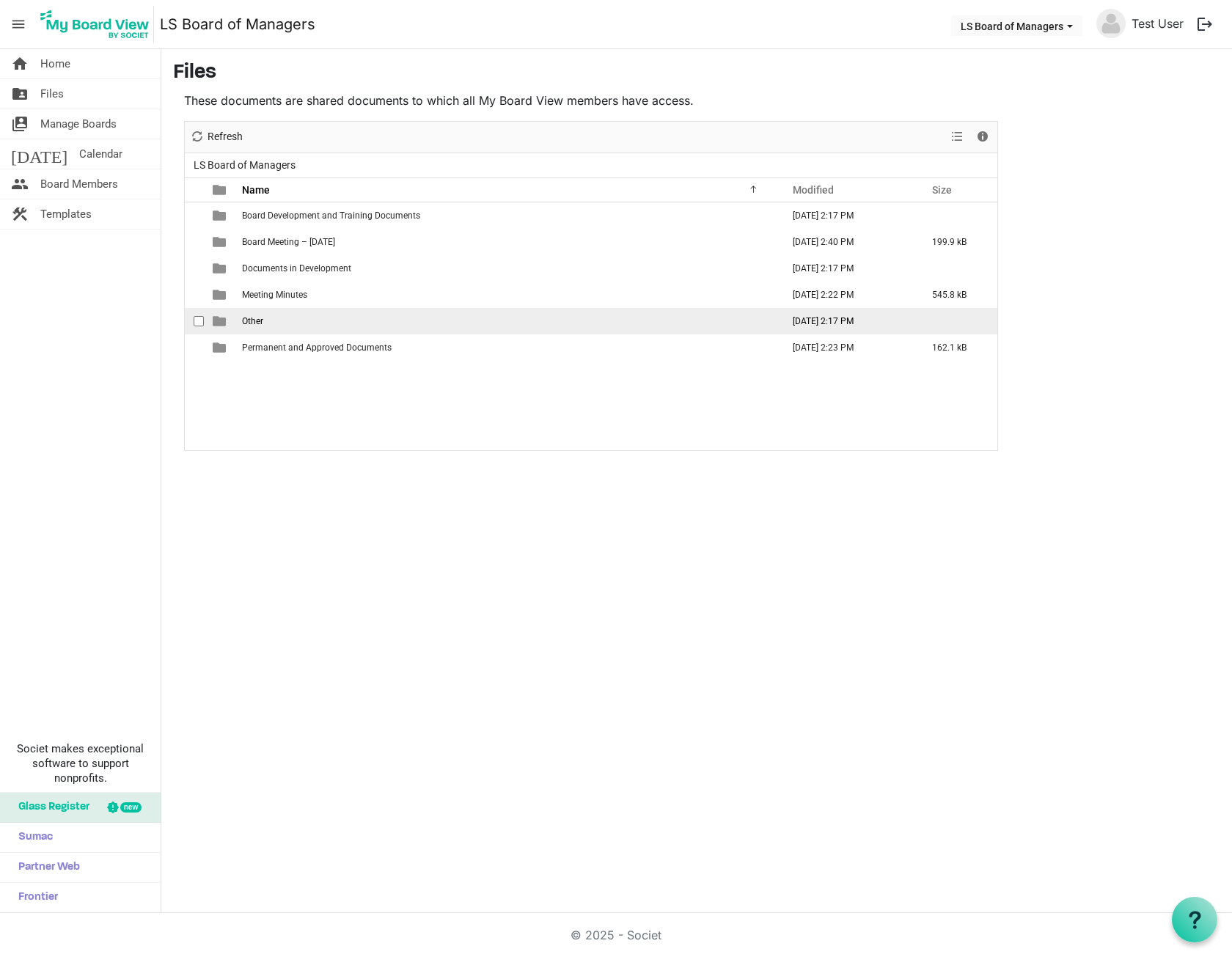
click at [198, 324] on span "checkbox" at bounding box center [198, 320] width 10 height 10
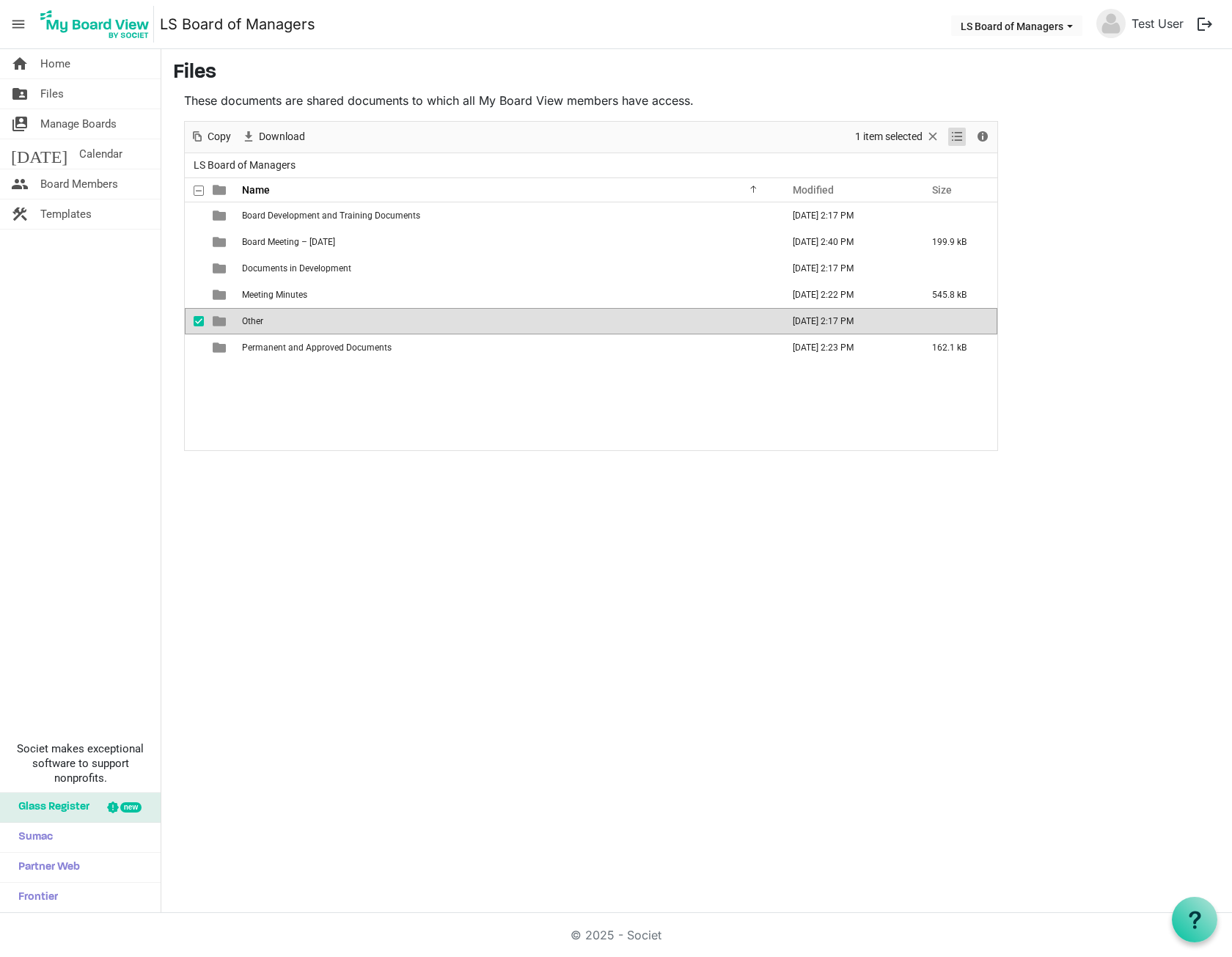
click at [959, 136] on span "View dropdownbutton" at bounding box center [957, 136] width 18 height 18
click at [985, 139] on span "Details" at bounding box center [983, 136] width 18 height 18
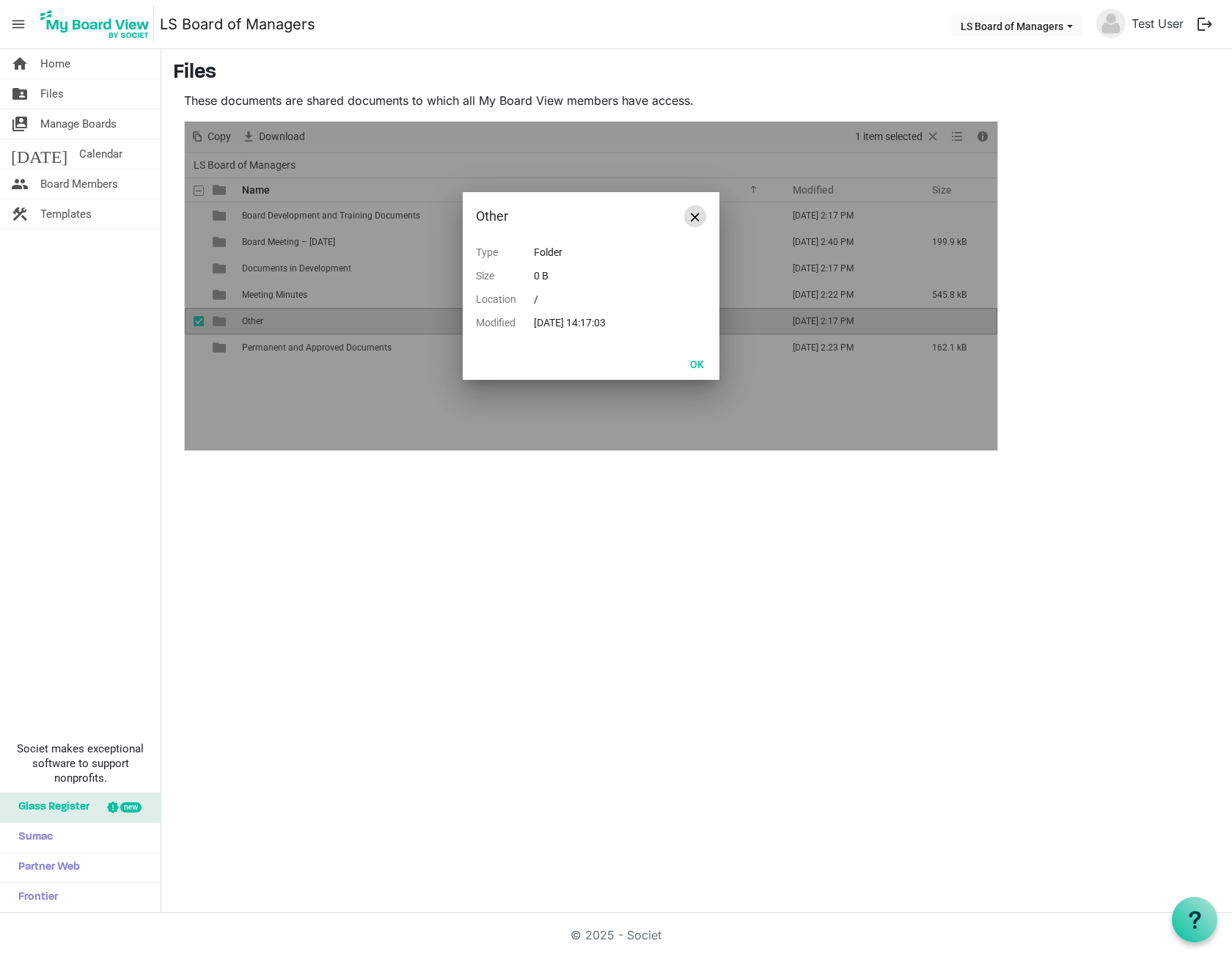
click at [687, 217] on button "Close" at bounding box center [695, 216] width 22 height 22
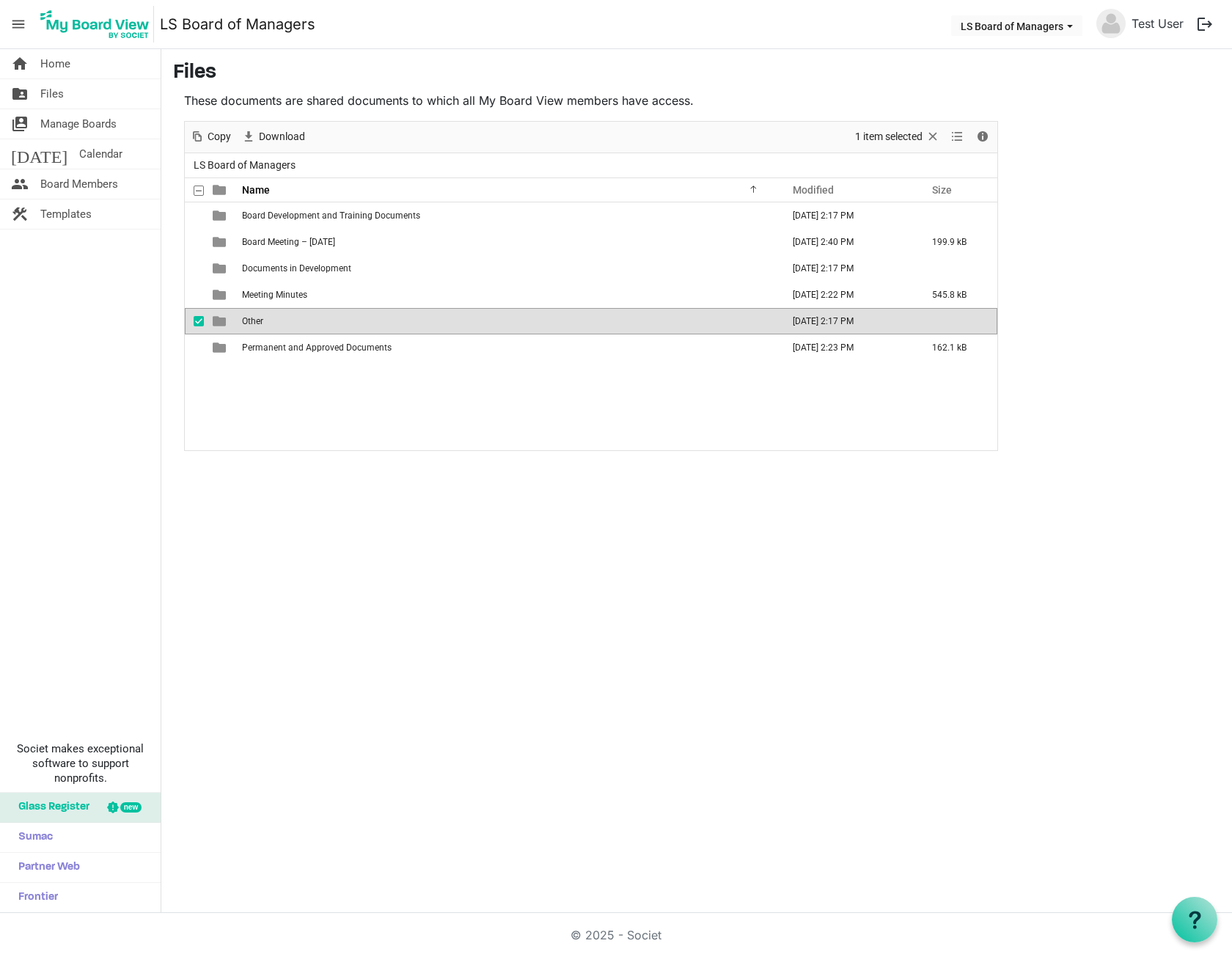
click at [199, 320] on span "checkbox" at bounding box center [198, 320] width 10 height 10
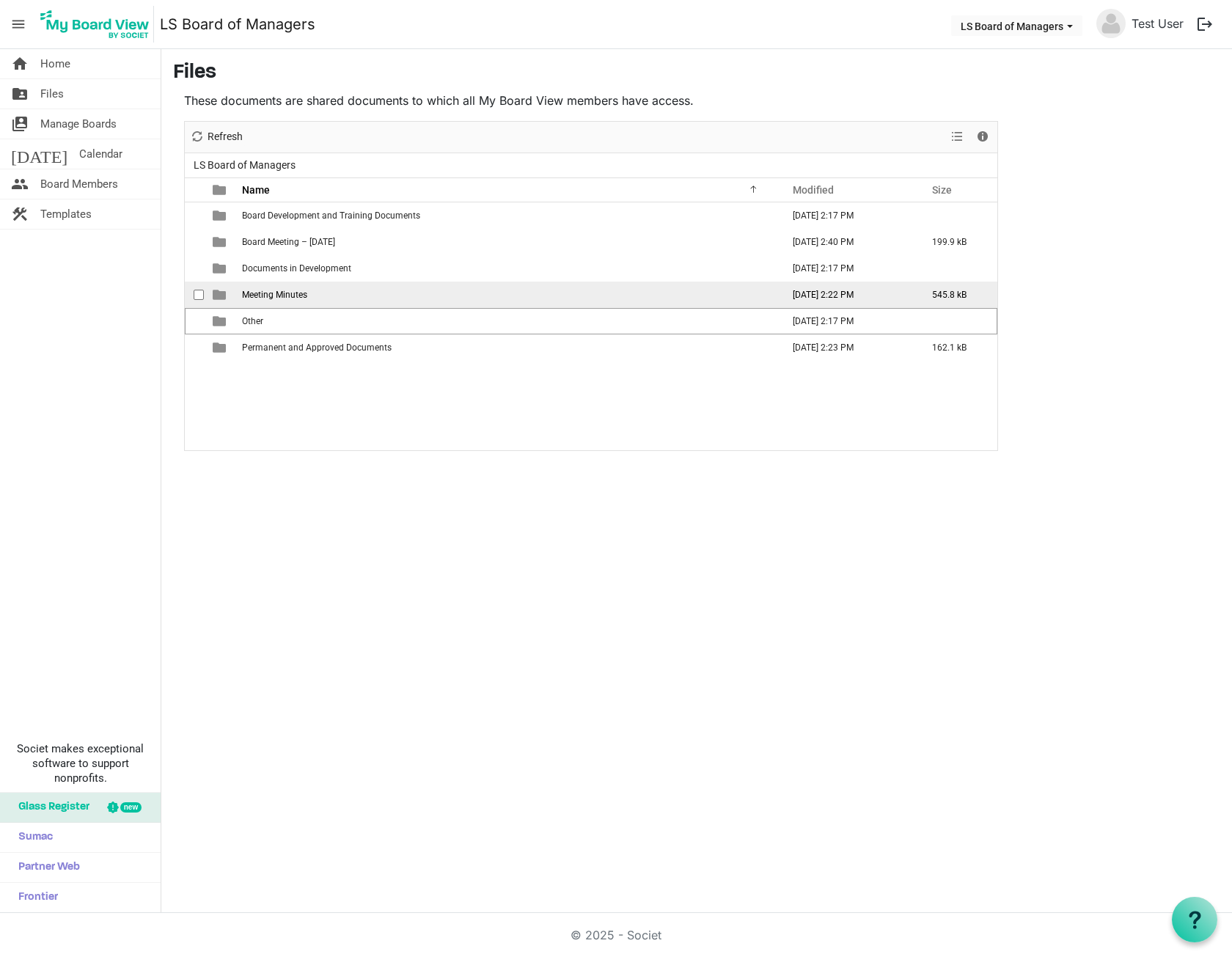
click at [200, 299] on span "checkbox" at bounding box center [198, 294] width 10 height 10
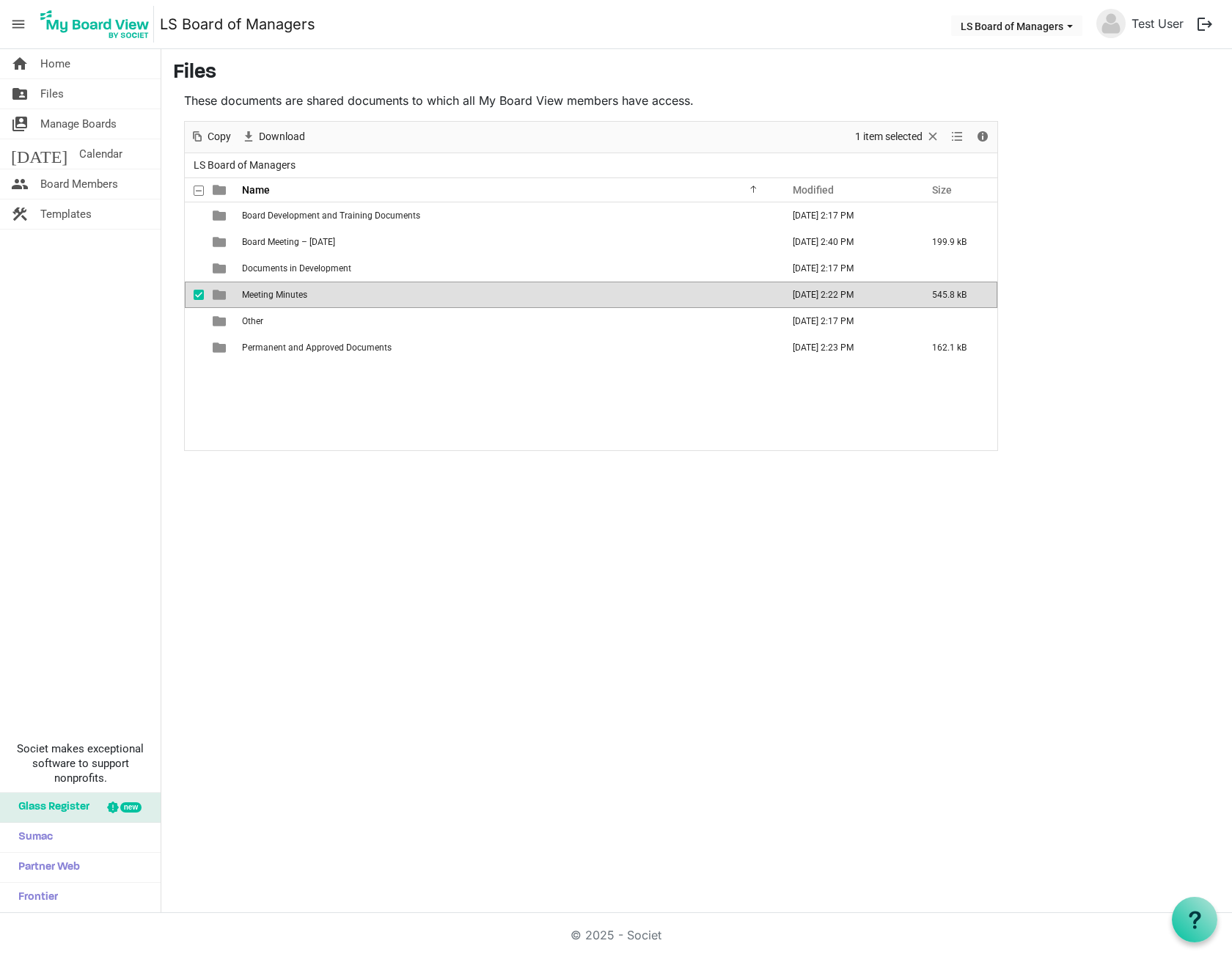
click at [200, 299] on span "checkbox" at bounding box center [198, 294] width 10 height 10
